Goal: Task Accomplishment & Management: Complete application form

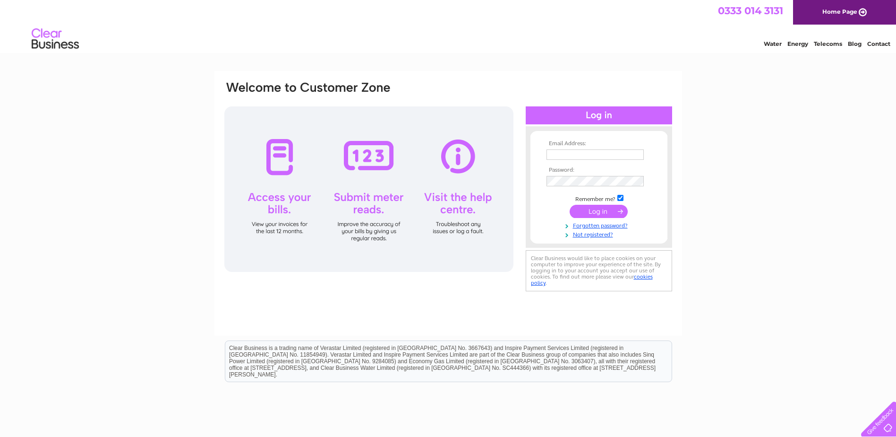
click at [561, 156] on input "text" at bounding box center [595, 154] width 97 height 10
type input "[EMAIL_ADDRESS][DOMAIN_NAME]"
click at [598, 216] on input "submit" at bounding box center [599, 211] width 58 height 13
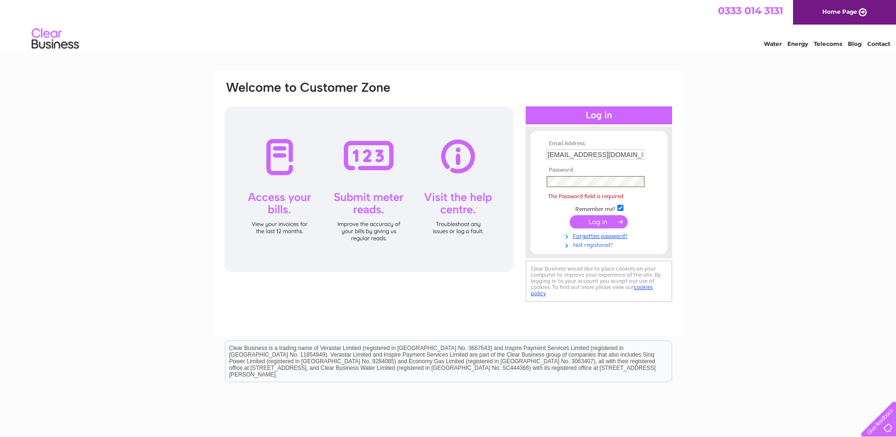
click at [601, 247] on link "Not registered?" at bounding box center [600, 244] width 107 height 9
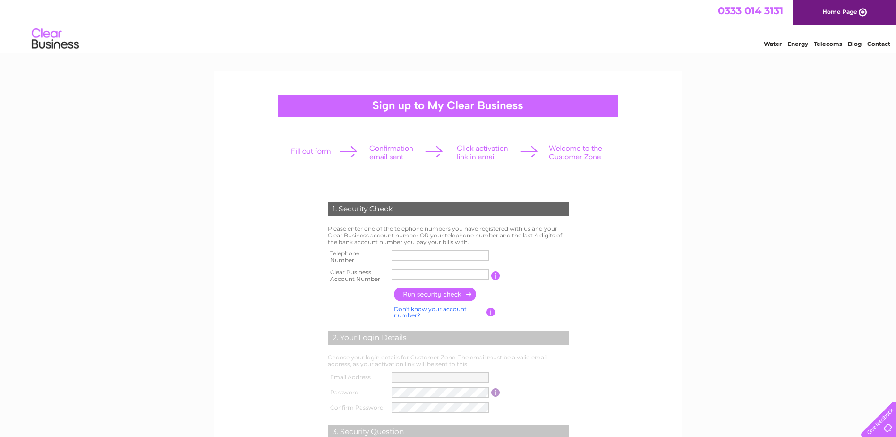
click at [404, 253] on input "text" at bounding box center [440, 255] width 97 height 10
type input "07505002375"
click at [404, 276] on input "text" at bounding box center [441, 273] width 98 height 11
type input "CB907849"
click at [447, 291] on input "button" at bounding box center [435, 294] width 83 height 14
